Goal: Task Accomplishment & Management: Manage account settings

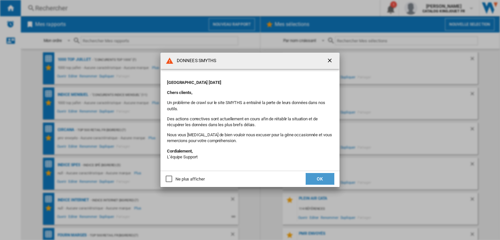
click at [310, 177] on button "OK" at bounding box center [320, 179] width 29 height 12
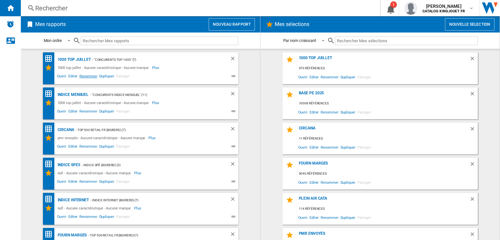
click at [87, 77] on span "Renommer" at bounding box center [88, 77] width 20 height 8
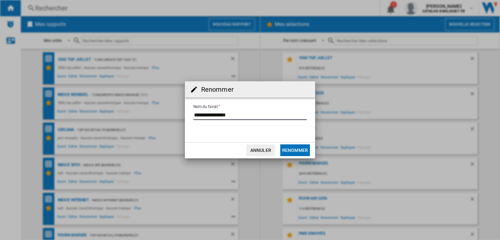
drag, startPoint x: 231, startPoint y: 116, endPoint x: 216, endPoint y: 115, distance: 15.0
click at [216, 115] on input "Nom du favori" at bounding box center [249, 115] width 113 height 10
type input "**********"
click at [300, 151] on button "Renommer" at bounding box center [295, 150] width 30 height 12
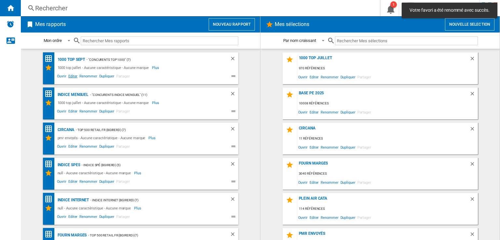
click at [72, 78] on span "Editer" at bounding box center [72, 77] width 11 height 8
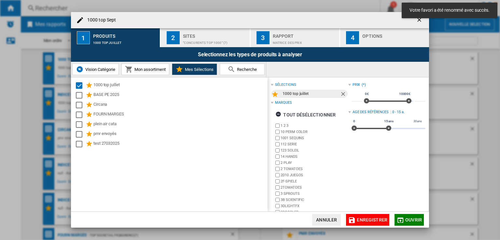
click at [420, 21] on ng-md-icon "getI18NText('BUTTONS.CLOSE_DIALOG')" at bounding box center [420, 21] width 8 height 8
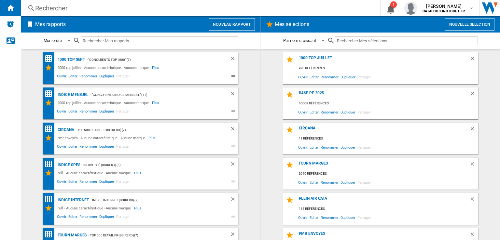
click at [71, 76] on span "Editer" at bounding box center [72, 77] width 11 height 8
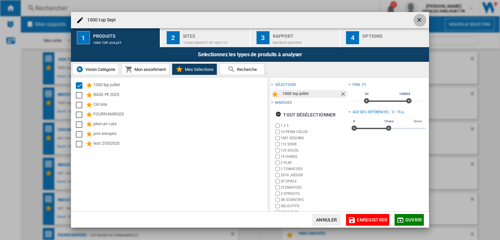
click at [424, 18] on button "1000 top ..." at bounding box center [419, 20] width 13 height 13
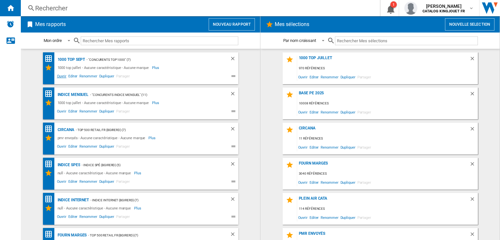
click at [60, 75] on span "Ouvrir" at bounding box center [61, 77] width 11 height 8
click at [329, 77] on span "Renommer" at bounding box center [330, 77] width 20 height 9
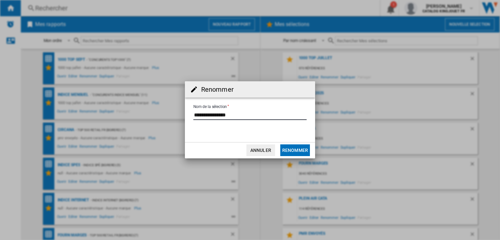
drag, startPoint x: 243, startPoint y: 116, endPoint x: 214, endPoint y: 116, distance: 28.3
click at [214, 116] on input "Nom de la sélection" at bounding box center [249, 115] width 113 height 10
type input "**********"
click at [291, 150] on button "Renommer" at bounding box center [295, 150] width 30 height 12
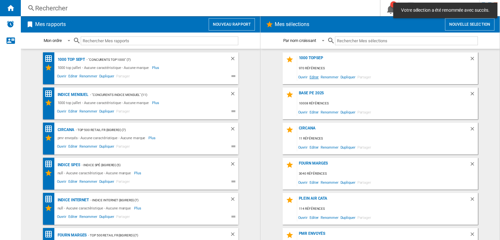
click at [310, 77] on span "Editer" at bounding box center [313, 77] width 11 height 9
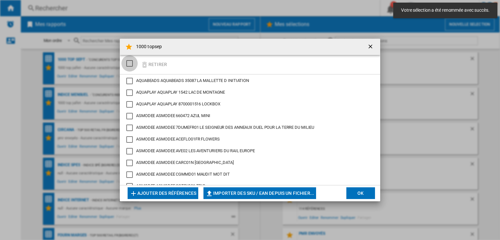
click at [133, 66] on div "SELECTIONS.EDITION_POPUP.SELECT_DESELECT" at bounding box center [129, 63] width 7 height 7
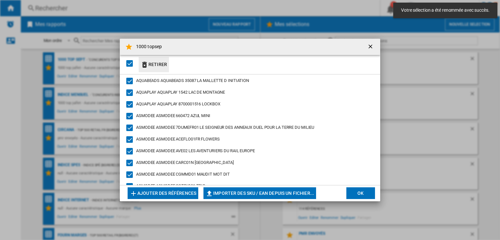
click at [149, 62] on button "Retirer" at bounding box center [154, 64] width 30 height 15
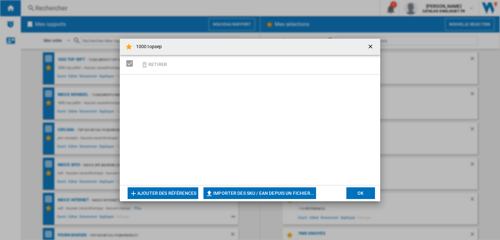
click at [259, 192] on button "Importer des SKU / EAN depuis un fichier..." at bounding box center [259, 193] width 113 height 12
type input "**********"
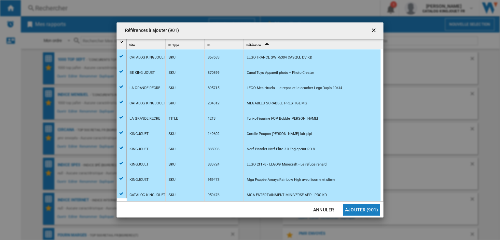
click at [357, 211] on button "Ajouter (901)" at bounding box center [361, 210] width 37 height 12
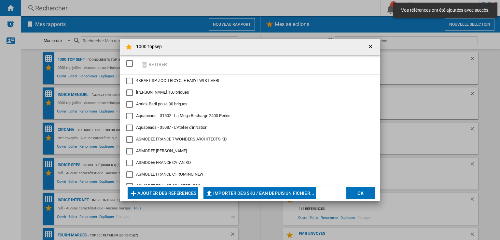
click at [352, 193] on button "OK" at bounding box center [360, 193] width 29 height 12
